Goal: Information Seeking & Learning: Learn about a topic

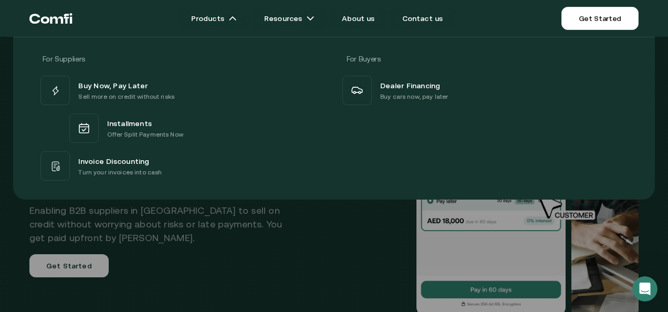
click at [339, 231] on div at bounding box center [334, 193] width 668 height 312
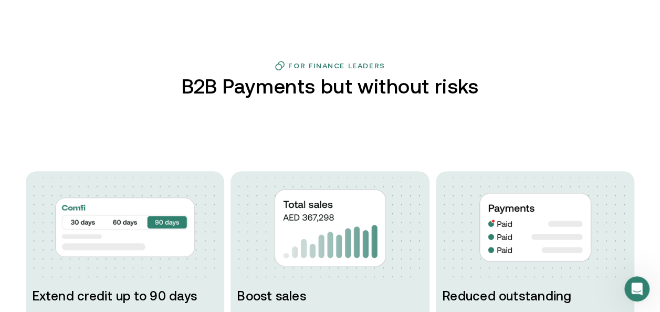
scroll to position [428, 0]
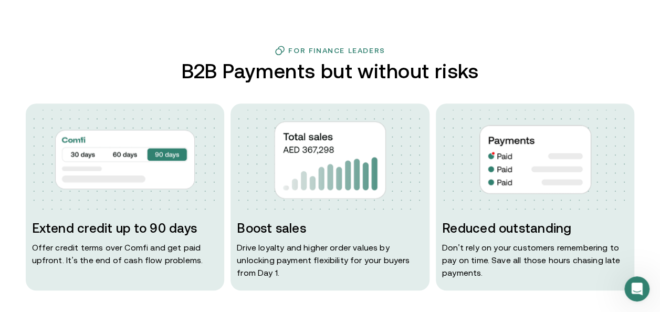
click at [153, 251] on p "Offer credit terms over Comfi and get paid upfront. It’s the end of cash flow p…" at bounding box center [125, 253] width 186 height 25
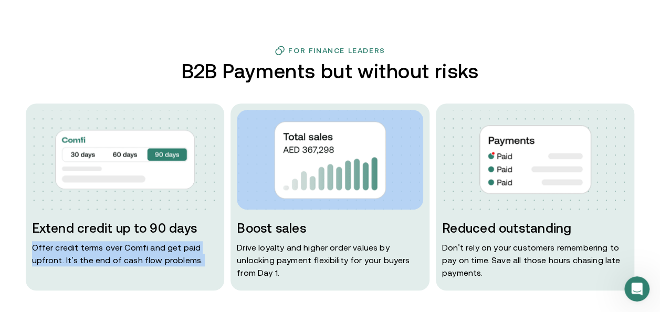
click at [153, 251] on p "Offer credit terms over Comfi and get paid upfront. It’s the end of cash flow p…" at bounding box center [125, 253] width 186 height 25
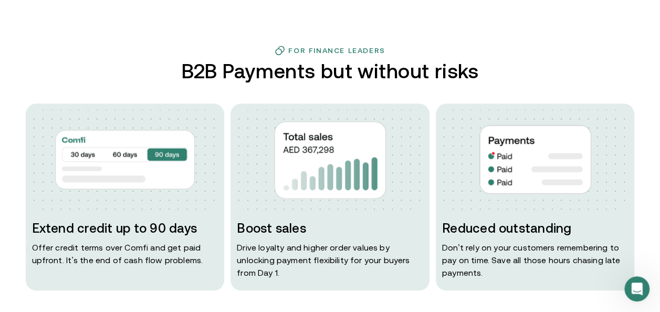
drag, startPoint x: 153, startPoint y: 251, endPoint x: 128, endPoint y: 309, distance: 62.5
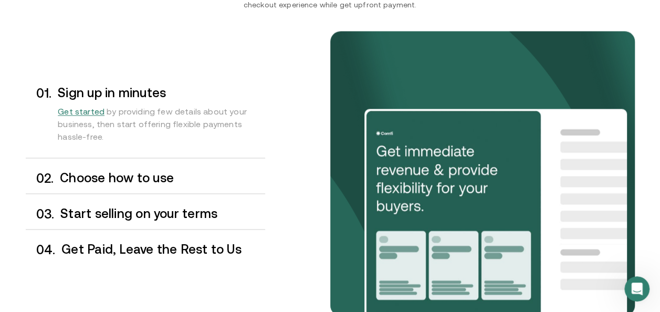
scroll to position [835, 0]
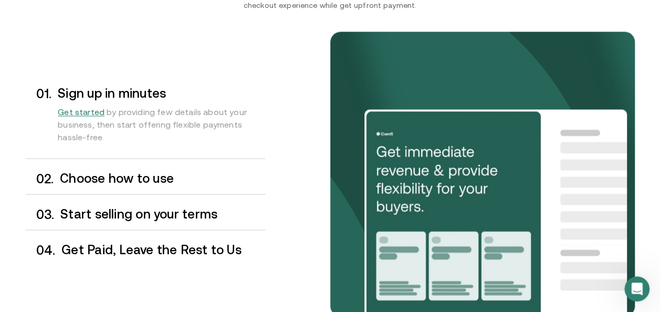
click at [76, 176] on h3 "Choose how to use" at bounding box center [162, 178] width 205 height 14
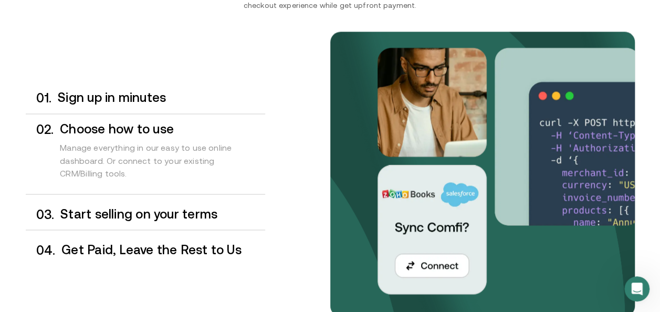
click at [89, 218] on h3 "Start selling on your terms" at bounding box center [162, 214] width 204 height 14
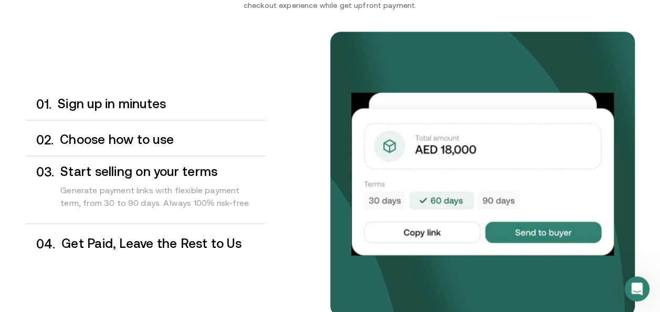
click at [83, 238] on h3 "Get Paid, Leave the Rest to Us" at bounding box center [162, 243] width 203 height 14
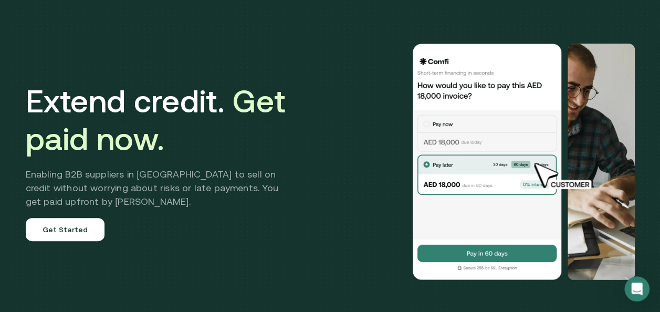
scroll to position [34, 0]
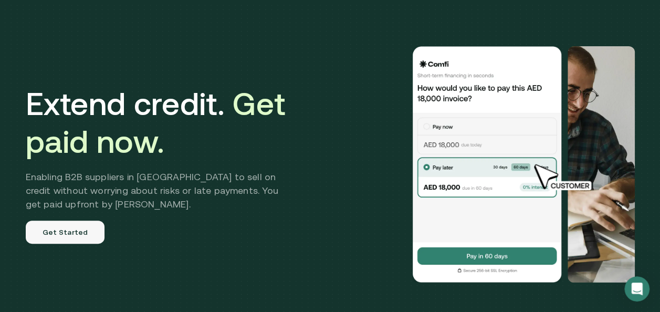
click at [75, 225] on link "Get Started" at bounding box center [65, 231] width 79 height 23
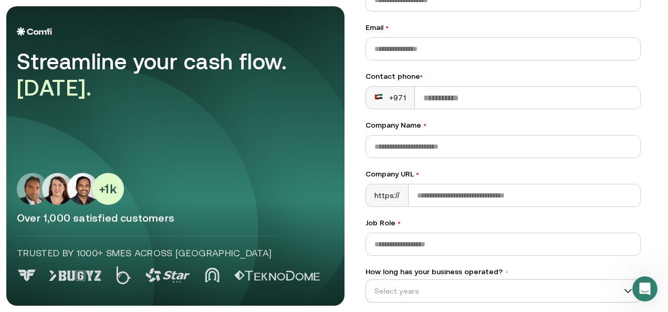
scroll to position [42, 0]
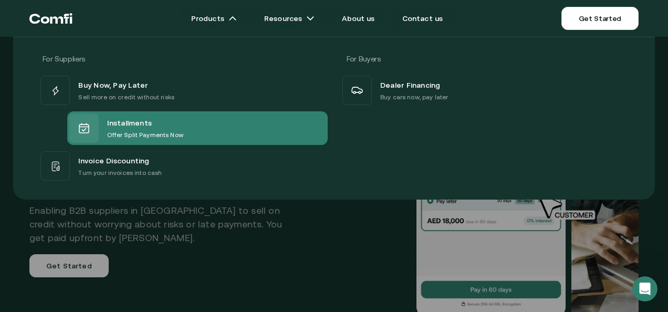
click at [118, 132] on p "Offer Split Payments Now" at bounding box center [145, 135] width 76 height 10
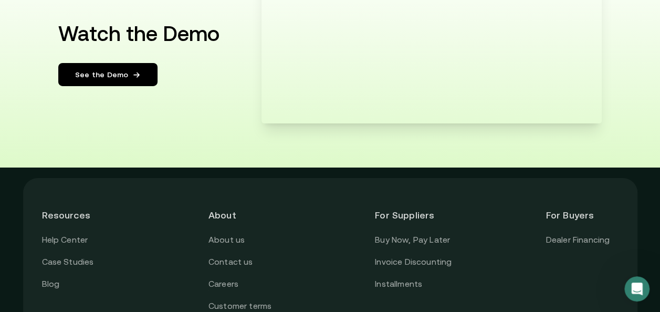
scroll to position [1798, 0]
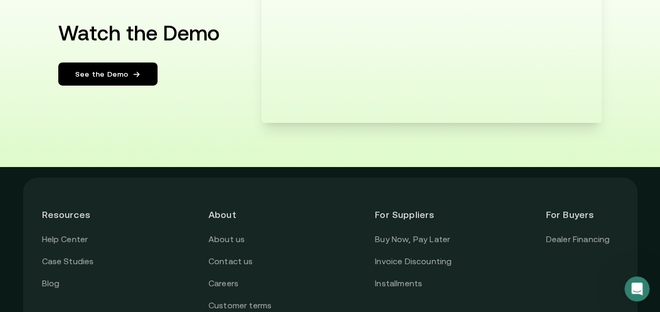
click at [97, 86] on link "See the Demo" at bounding box center [107, 73] width 99 height 23
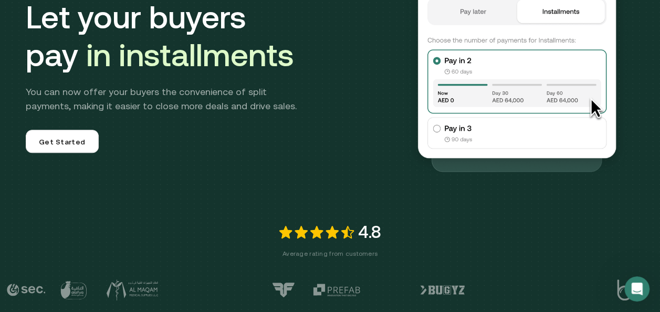
scroll to position [0, 0]
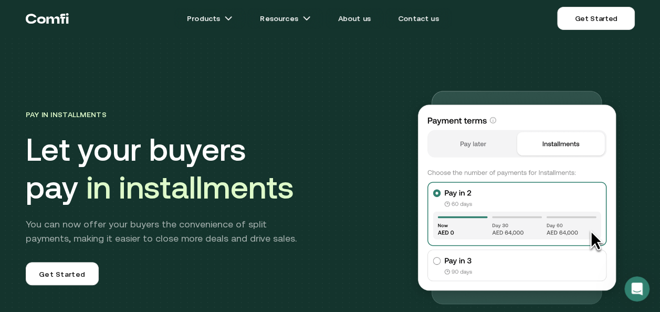
click at [219, 163] on h1 "Let your buyers pay in installments" at bounding box center [204, 169] width 357 height 76
